Goal: Find specific page/section: Find specific page/section

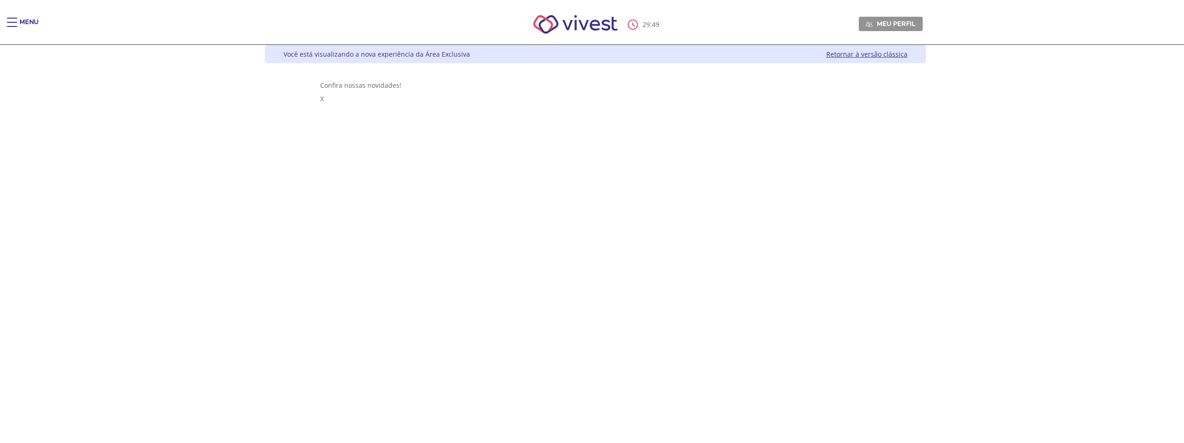
click at [15, 25] on div "Main header" at bounding box center [12, 27] width 10 height 19
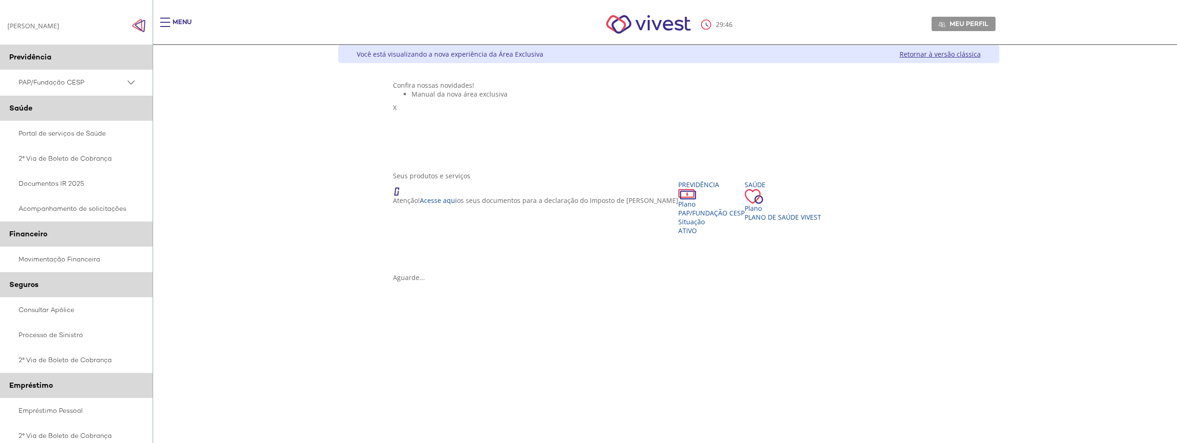
click at [55, 77] on span "PAP/Fundação CESP" at bounding box center [72, 83] width 107 height 12
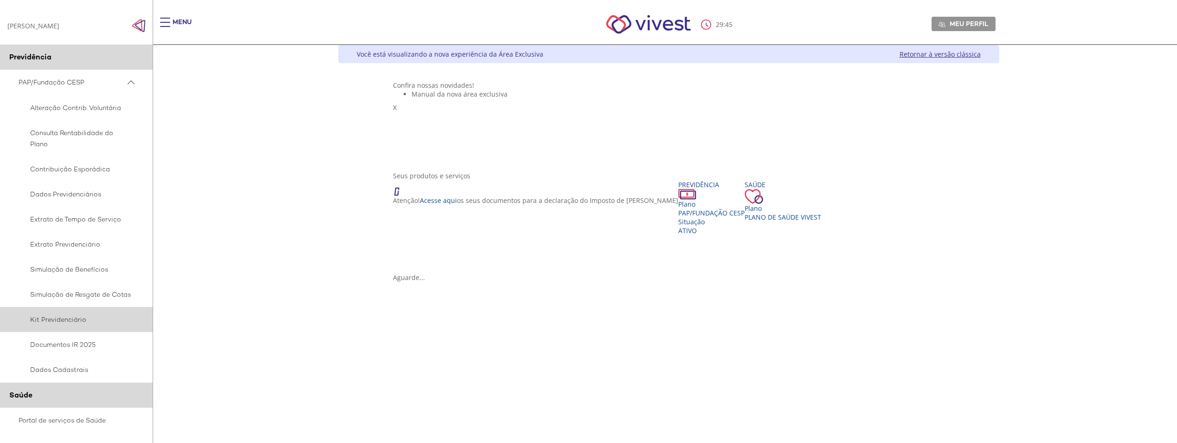
click at [77, 323] on span "Kit Previdenciário" at bounding box center [75, 319] width 113 height 11
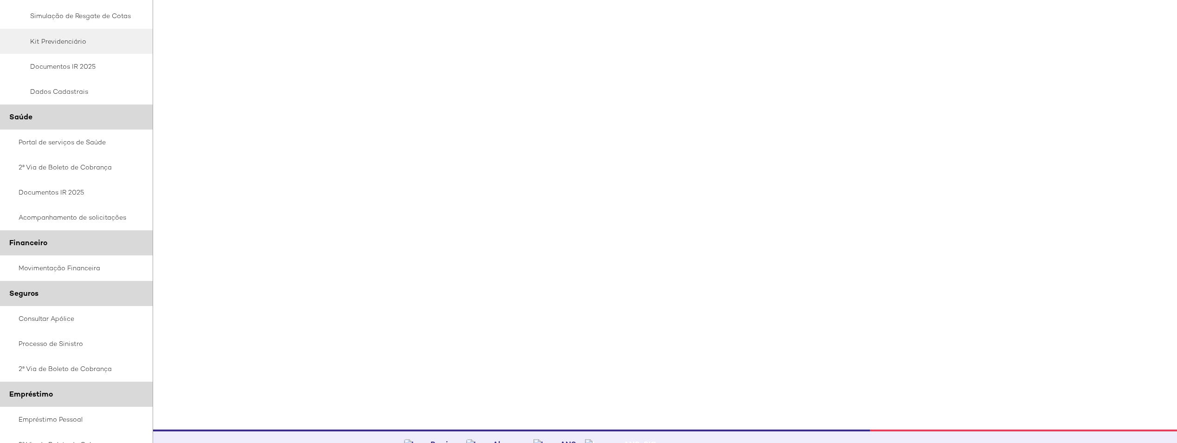
scroll to position [368, 0]
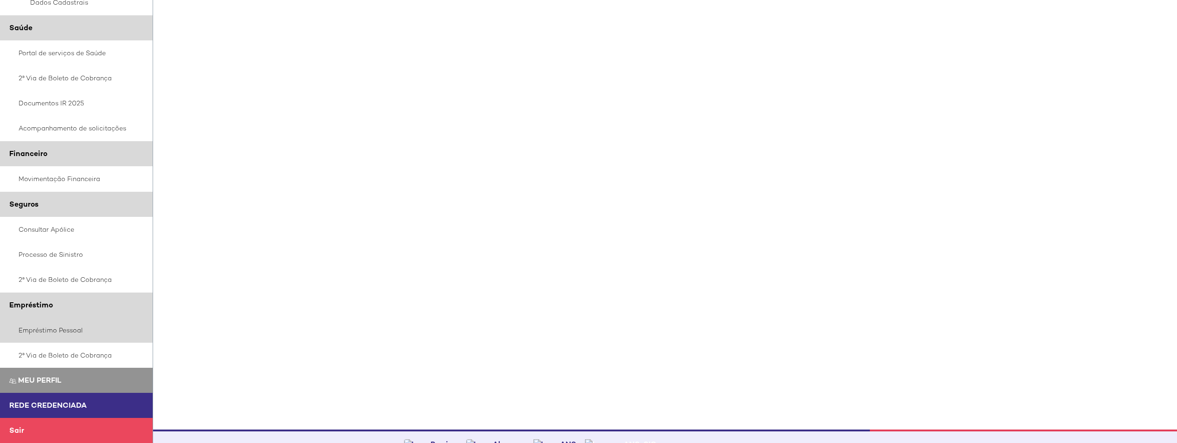
click at [66, 331] on link "Empréstimo Pessoal" at bounding box center [76, 329] width 153 height 25
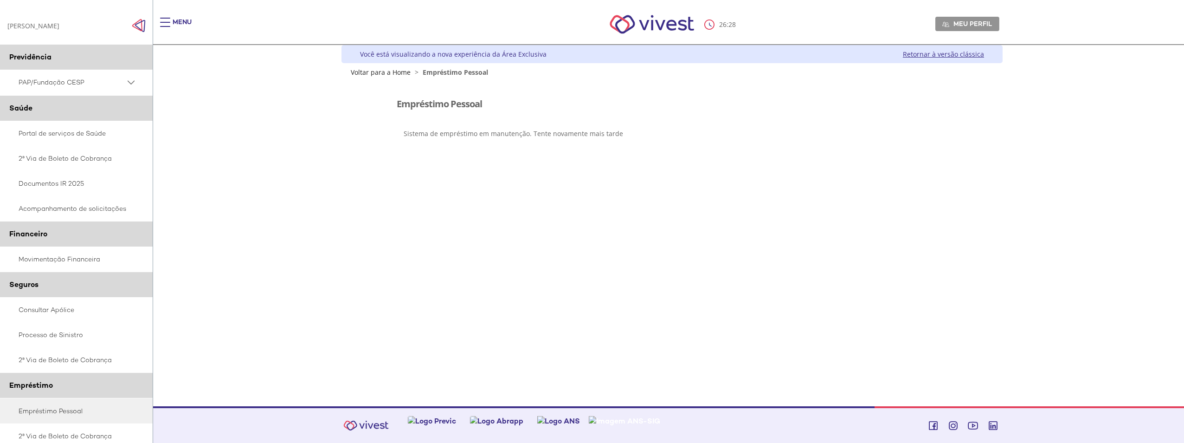
click at [84, 77] on span "PAP/Fundação CESP" at bounding box center [72, 83] width 107 height 12
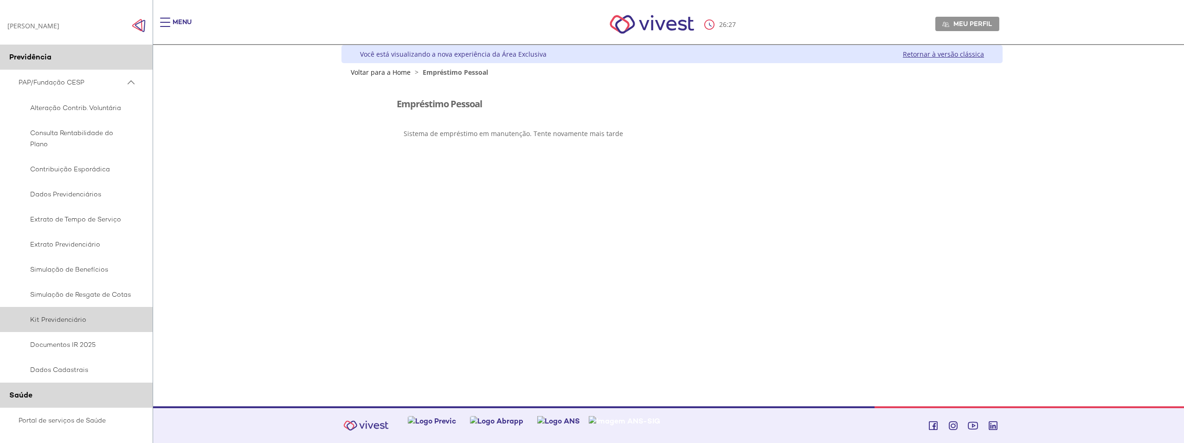
click at [35, 316] on span "Kit Previdenciário" at bounding box center [75, 319] width 113 height 11
